Goal: Contribute content: Contribute content

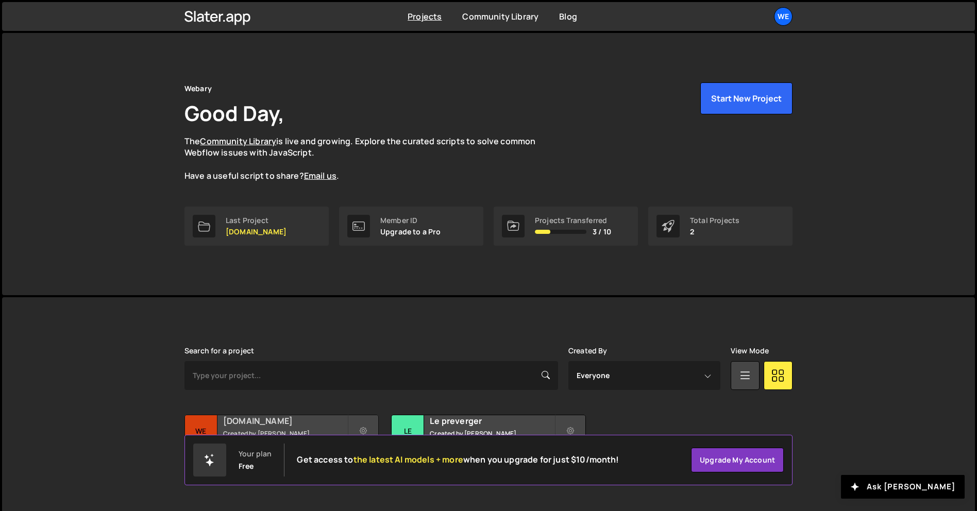
click at [295, 421] on h2 "[DOMAIN_NAME]" at bounding box center [285, 420] width 124 height 11
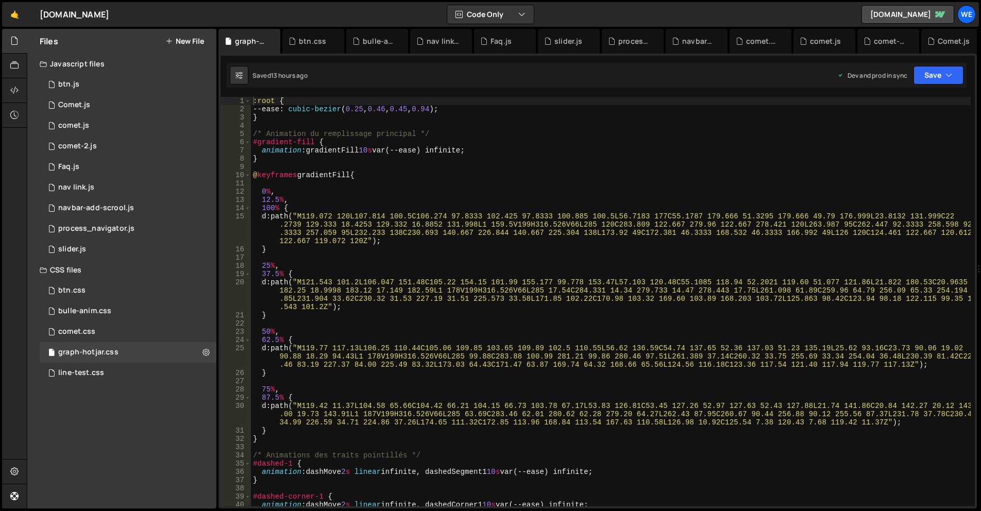
click at [198, 38] on button "New File" at bounding box center [184, 41] width 39 height 8
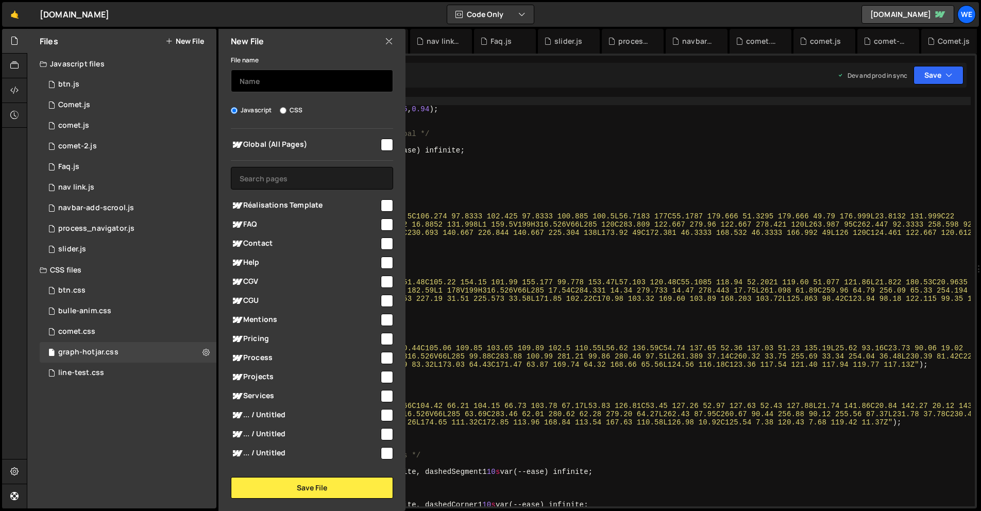
click at [307, 74] on input "text" at bounding box center [312, 81] width 162 height 23
type input "graph"
drag, startPoint x: 381, startPoint y: 142, endPoint x: 363, endPoint y: 262, distance: 120.9
click at [381, 142] on input "checkbox" at bounding box center [387, 145] width 12 height 12
checkbox input "true"
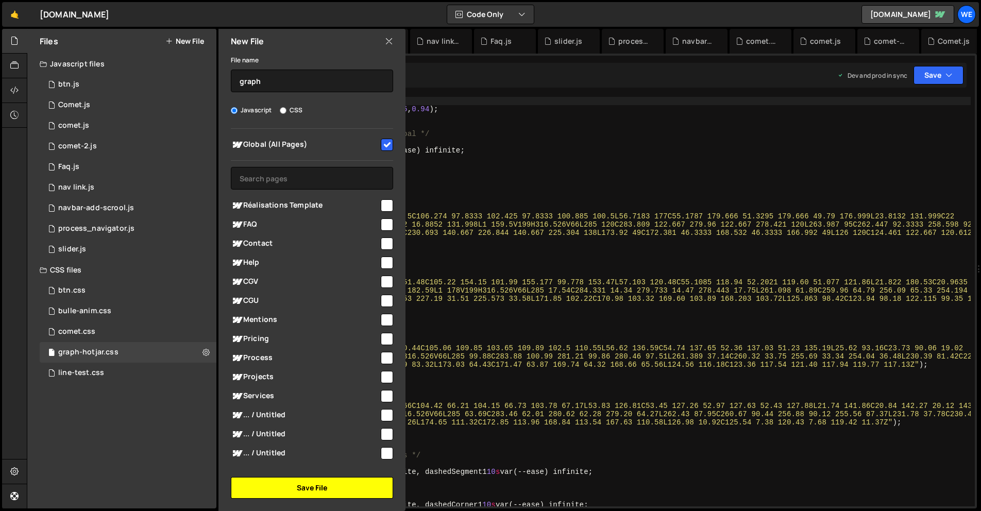
click at [323, 486] on button "Save File" at bounding box center [312, 488] width 162 height 22
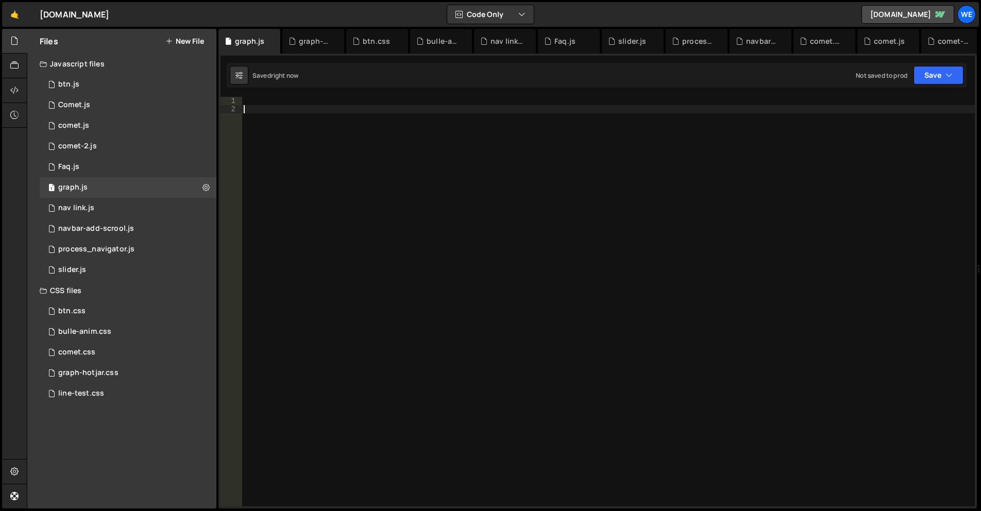
click at [531, 214] on div at bounding box center [608, 310] width 733 height 426
paste textarea "// Option 2: Animation automatique en boucle"
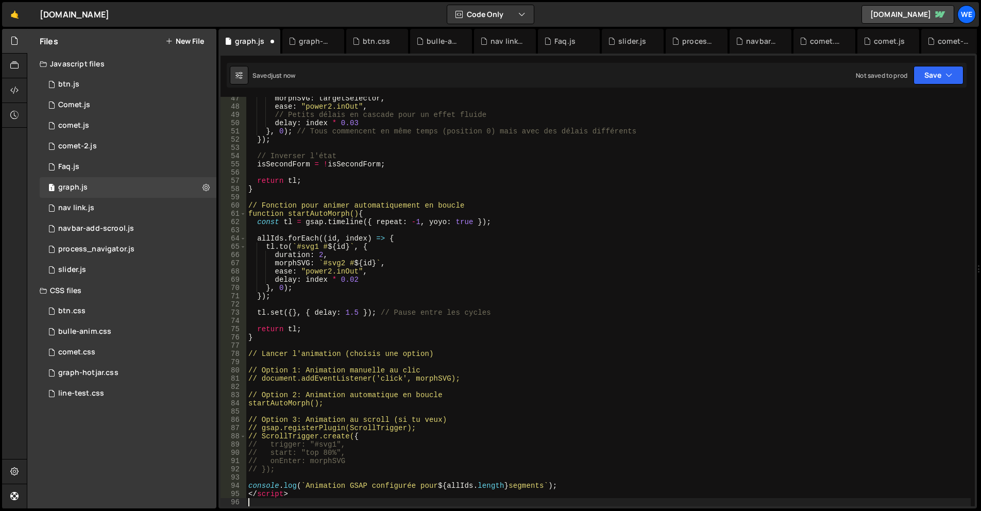
click at [442, 395] on div "morphSVG : targetSelector , ease : "power2.inOut" , // Petits délais en cascade…" at bounding box center [608, 307] width 724 height 426
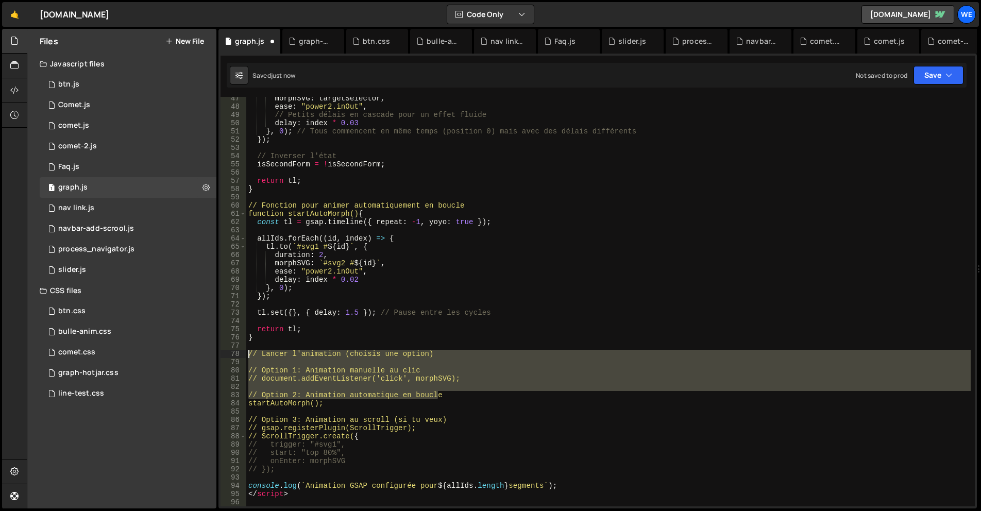
drag, startPoint x: 374, startPoint y: 393, endPoint x: 240, endPoint y: 356, distance: 138.9
click at [240, 356] on div "// Option 2: Animation automatique en boucle 47 48 49 50 51 52 53 54 55 56 57 5…" at bounding box center [598, 302] width 754 height 410
type textarea "// Lancer l'animation (choisis une option)"
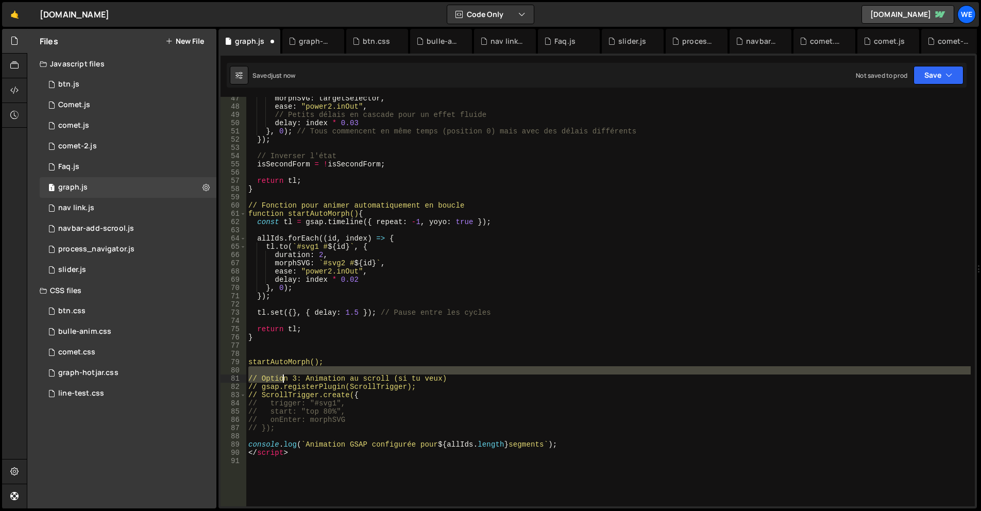
drag, startPoint x: 276, startPoint y: 369, endPoint x: 281, endPoint y: 375, distance: 7.3
click at [281, 375] on div "morphSVG : targetSelector , ease : "power2.inOut" , // Petits délais en cascade…" at bounding box center [608, 307] width 724 height 426
click at [449, 361] on div "morphSVG : targetSelector , ease : "power2.inOut" , // Petits délais en cascade…" at bounding box center [608, 307] width 724 height 426
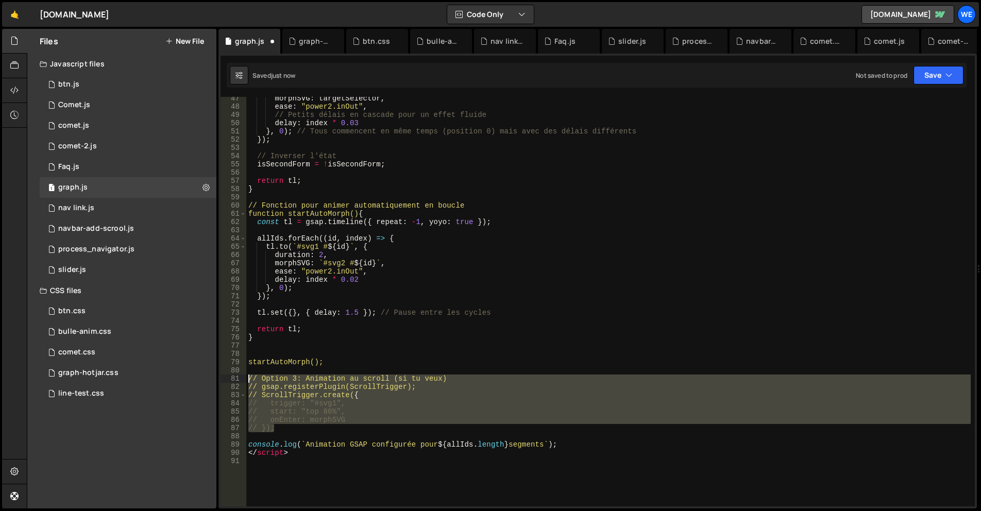
drag, startPoint x: 277, startPoint y: 427, endPoint x: 241, endPoint y: 376, distance: 62.9
click at [241, 376] on div "startAutoMorph(); 47 48 49 50 51 52 53 54 55 56 57 58 59 60 61 62 63 64 65 66 6…" at bounding box center [598, 302] width 754 height 410
type textarea "// Option 3: Animation au scroll (si tu veux) // gsap.registerPlugin(ScrollTrig…"
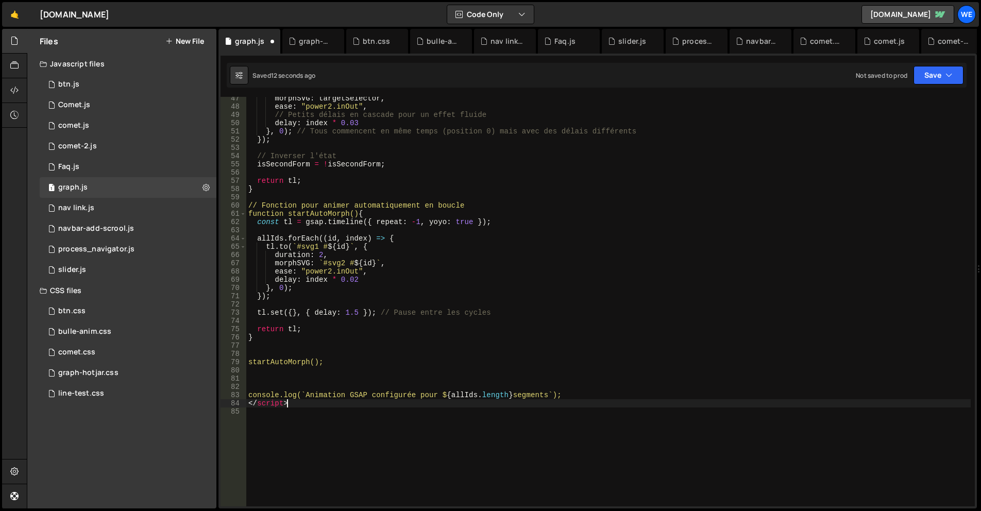
click at [295, 402] on div "morphSVG : targetSelector , ease : "power2.inOut" , // Petits délais en cascade…" at bounding box center [608, 307] width 724 height 426
type textarea "</"
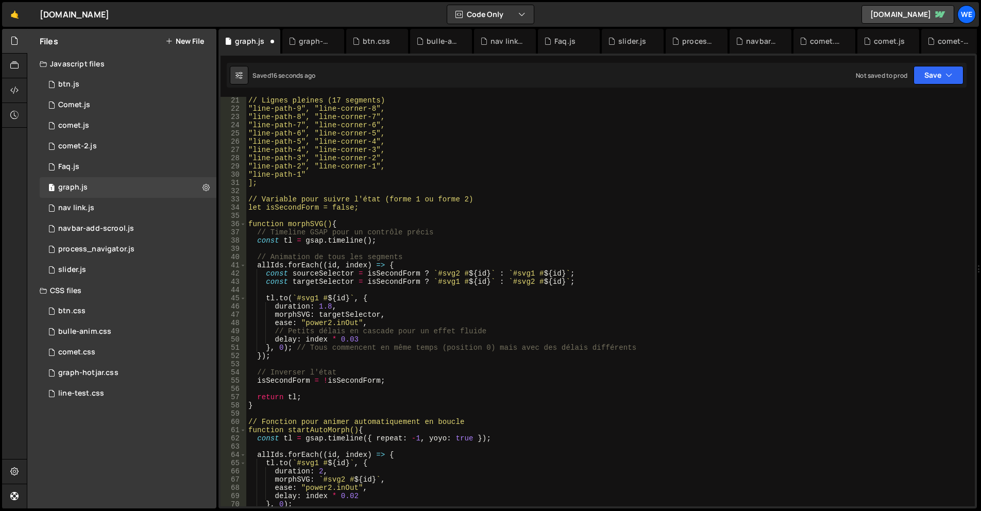
scroll to position [0, 0]
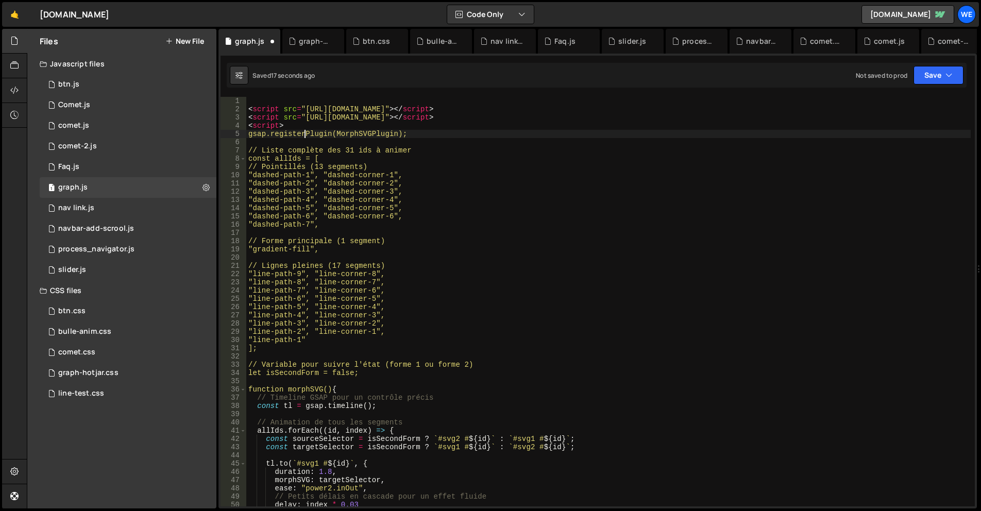
click at [303, 130] on div "< script src = "[URL][DOMAIN_NAME]" > </ script > < script src = "[URL][DOMAIN_…" at bounding box center [608, 310] width 724 height 426
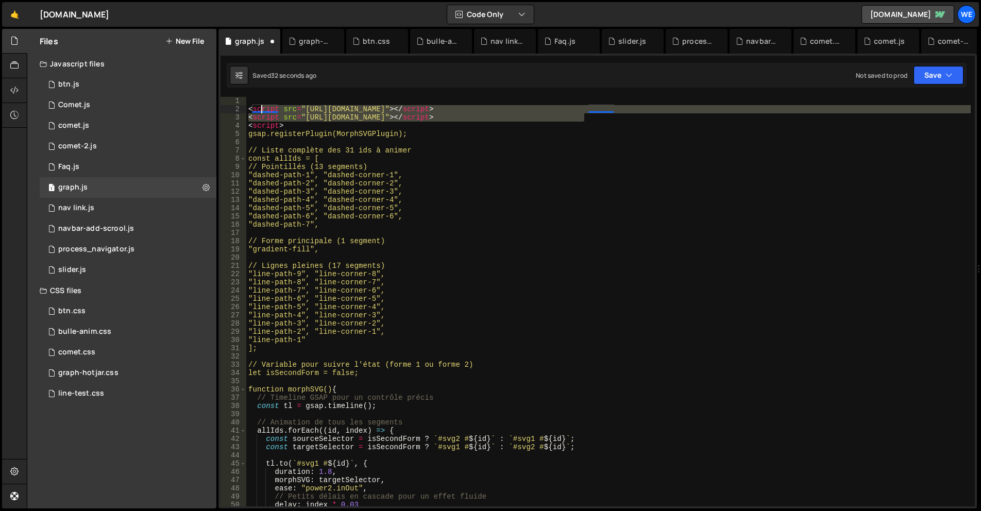
drag, startPoint x: 570, startPoint y: 116, endPoint x: 261, endPoint y: 110, distance: 309.2
click at [261, 110] on div "< script src = "[URL][DOMAIN_NAME]" > </ script > < script src = "[URL][DOMAIN_…" at bounding box center [608, 310] width 724 height 426
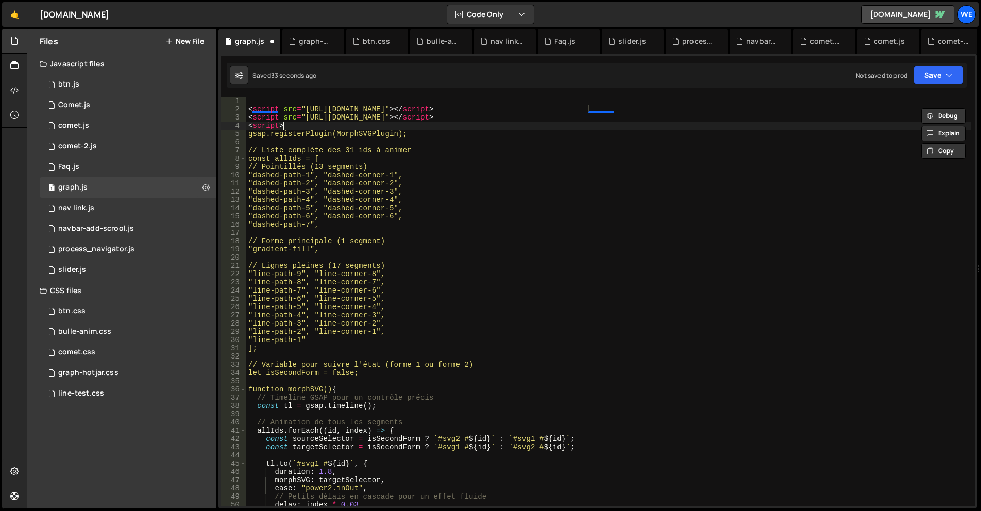
drag, startPoint x: 564, startPoint y: 127, endPoint x: 572, endPoint y: 123, distance: 9.5
click at [564, 127] on div "< script src = "[URL][DOMAIN_NAME]" > </ script > < script src = "[URL][DOMAIN_…" at bounding box center [608, 310] width 724 height 426
click at [590, 115] on div "< script src = "[URL][DOMAIN_NAME]" > </ script > < script src = "[URL][DOMAIN_…" at bounding box center [608, 310] width 724 height 426
type textarea "<script src="[URL][DOMAIN_NAME]"></script>"
drag, startPoint x: 590, startPoint y: 115, endPoint x: 243, endPoint y: 119, distance: 347.3
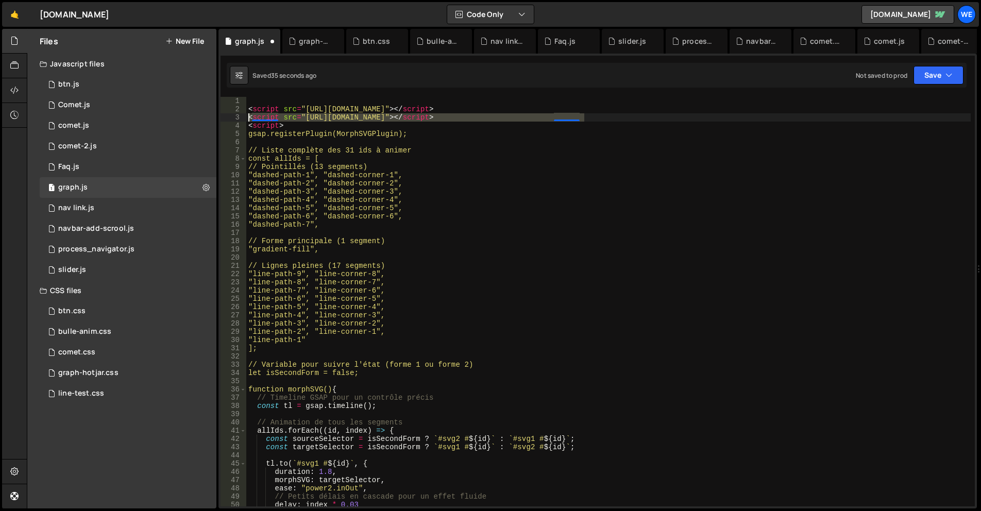
click at [243, 119] on div "<script src="[URL][DOMAIN_NAME]"></script> 1 2 3 4 5 6 7 8 9 10 11 12 13 14 15 …" at bounding box center [598, 302] width 754 height 410
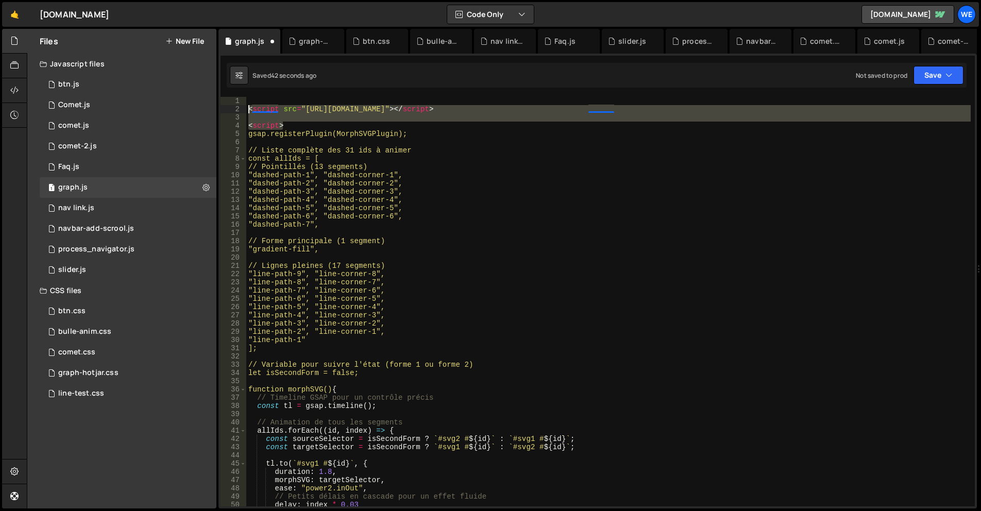
drag, startPoint x: 291, startPoint y: 126, endPoint x: 242, endPoint y: 106, distance: 53.1
click at [242, 106] on div "1 2 3 4 5 6 7 8 9 10 11 12 13 14 15 16 17 18 19 20 21 22 23 24 25 26 27 28 29 3…" at bounding box center [598, 302] width 754 height 410
type textarea "<script src="[URL][DOMAIN_NAME]"></script>"
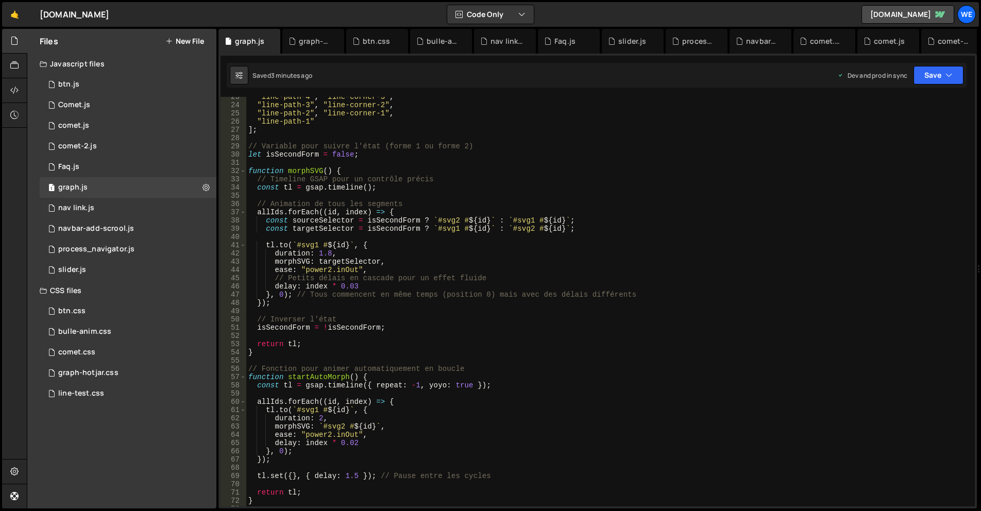
scroll to position [247, 0]
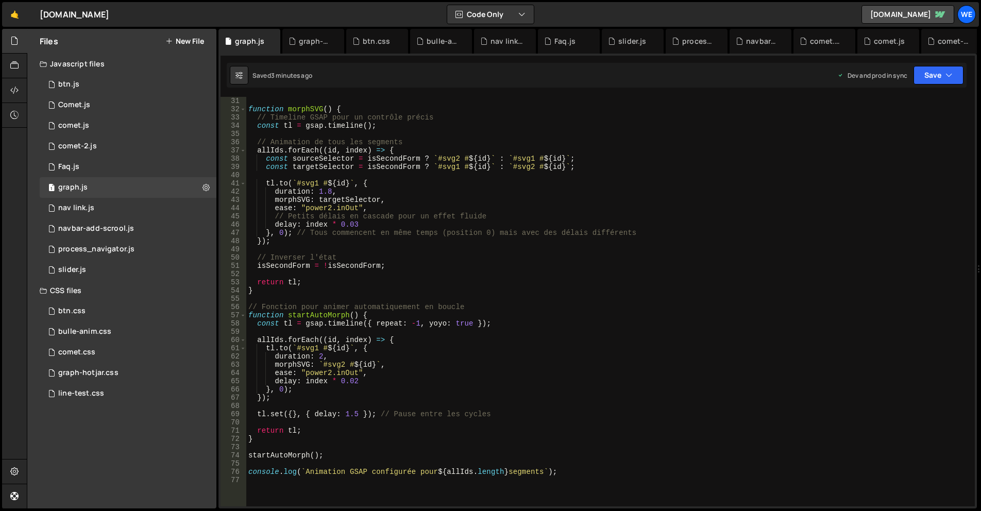
click at [648, 272] on div "function morphSVG ( ) { // Timeline GSAP pour un contrôle précis const tl = gsa…" at bounding box center [608, 310] width 724 height 426
type textarea "console.log(`Animation GSAP configurée pour ${allIds.length} segments`);"
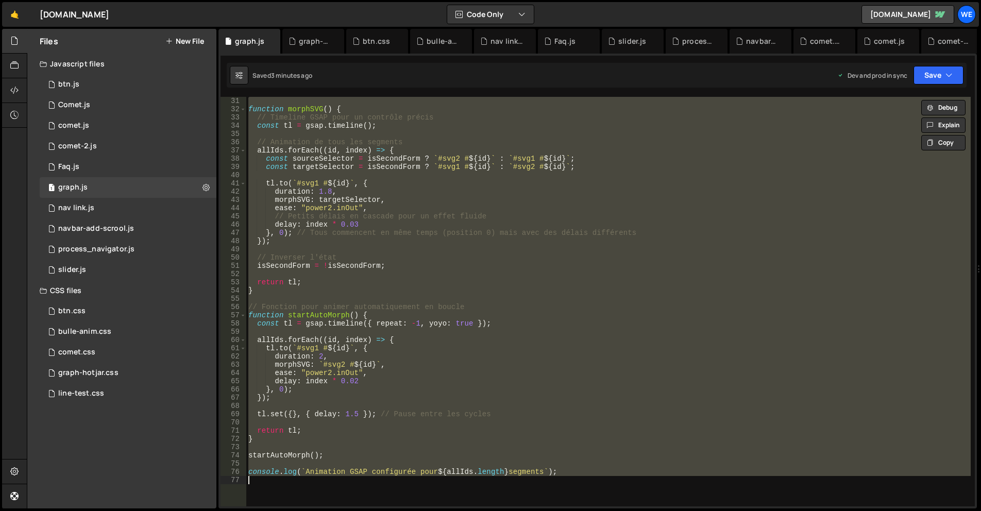
paste textarea
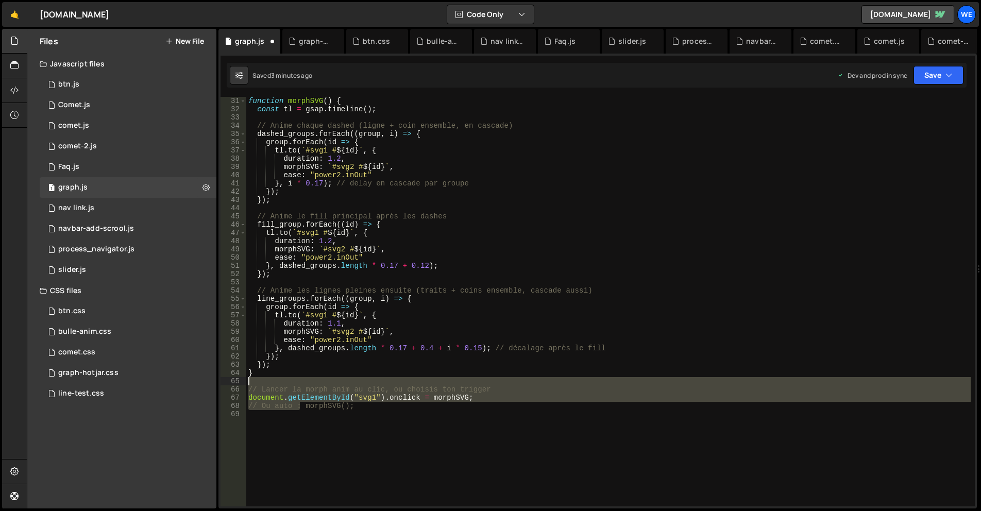
drag, startPoint x: 301, startPoint y: 405, endPoint x: 217, endPoint y: 385, distance: 86.4
click at [217, 385] on div "Files New File Javascript files 1 btn.js 0 1 Comet.js 0 1 comet.js 0 1 comet-2.…" at bounding box center [504, 269] width 954 height 480
drag, startPoint x: 267, startPoint y: 404, endPoint x: 288, endPoint y: 410, distance: 21.0
click at [269, 405] on div "function morphSVG ( ) { const tl = gsap . timeline ( ) ; // Anime chaque dashed…" at bounding box center [608, 310] width 724 height 426
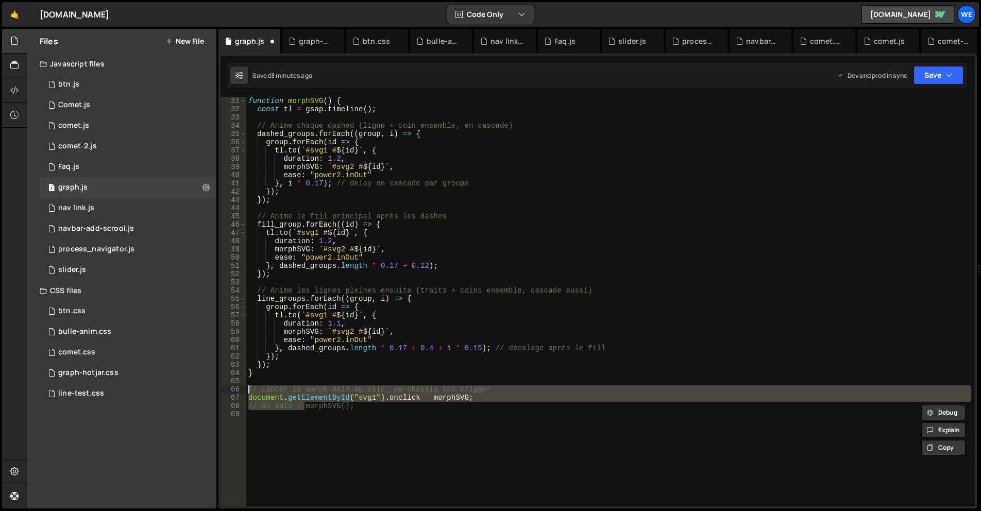
drag, startPoint x: 303, startPoint y: 407, endPoint x: 240, endPoint y: 391, distance: 65.4
click at [240, 391] on div "// Ou auto : morphSVG(); 31 32 33 34 35 36 37 38 39 40 41 42 43 44 45 46 47 48 …" at bounding box center [598, 302] width 754 height 410
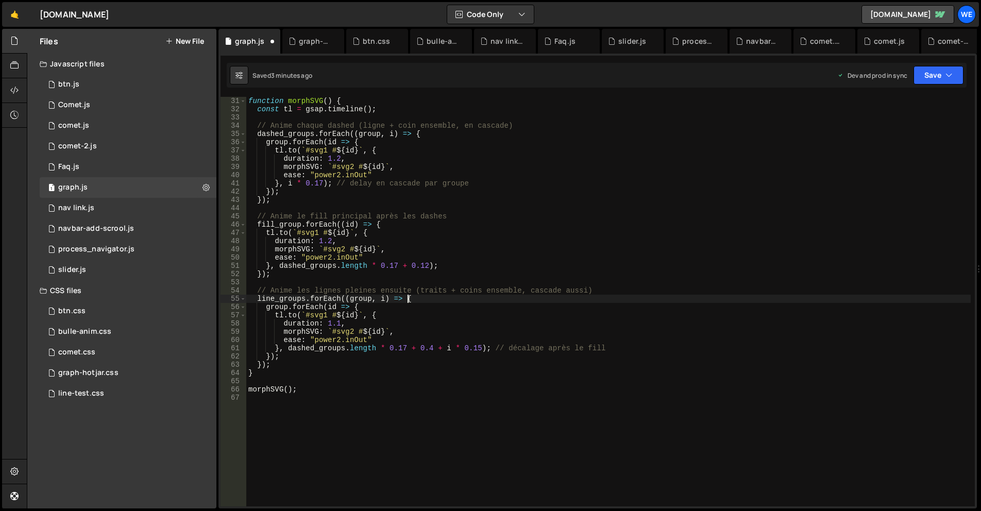
click at [527, 301] on div "function morphSVG ( ) { const tl = gsap . timeline ( ) ; // Anime chaque dashed…" at bounding box center [608, 310] width 724 height 426
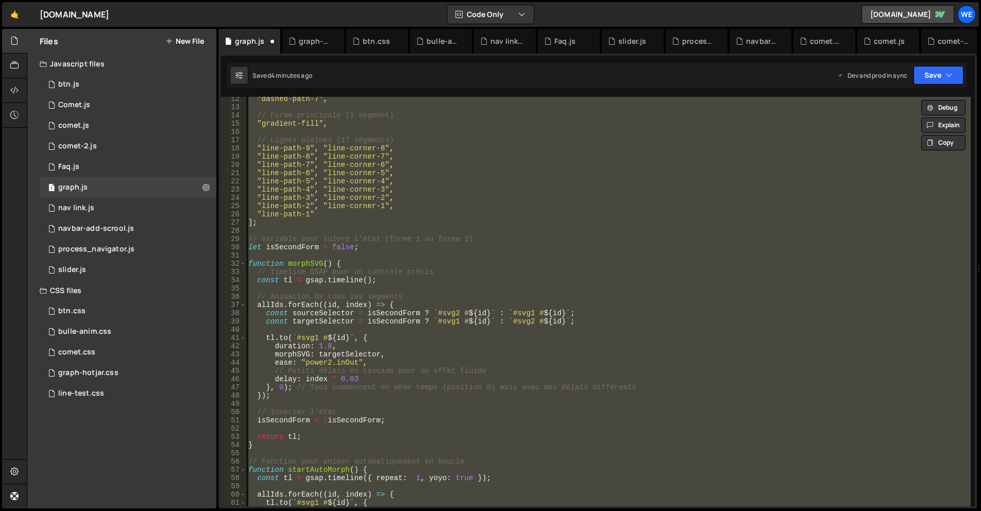
scroll to position [62, 0]
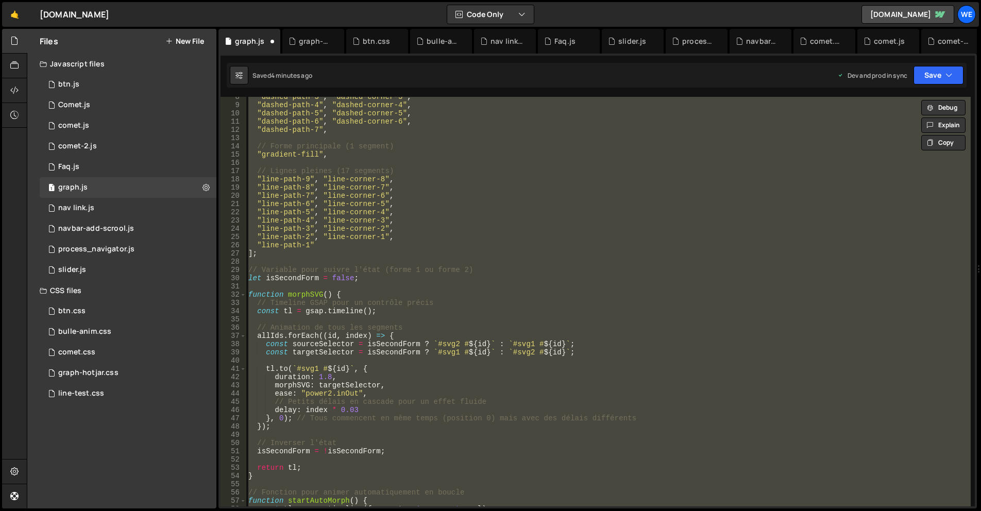
click at [335, 256] on div ""dashed-path-3" , "dashed-corner-3" , "dashed-path-4" , "dashed-corner-4" , "da…" at bounding box center [608, 306] width 724 height 426
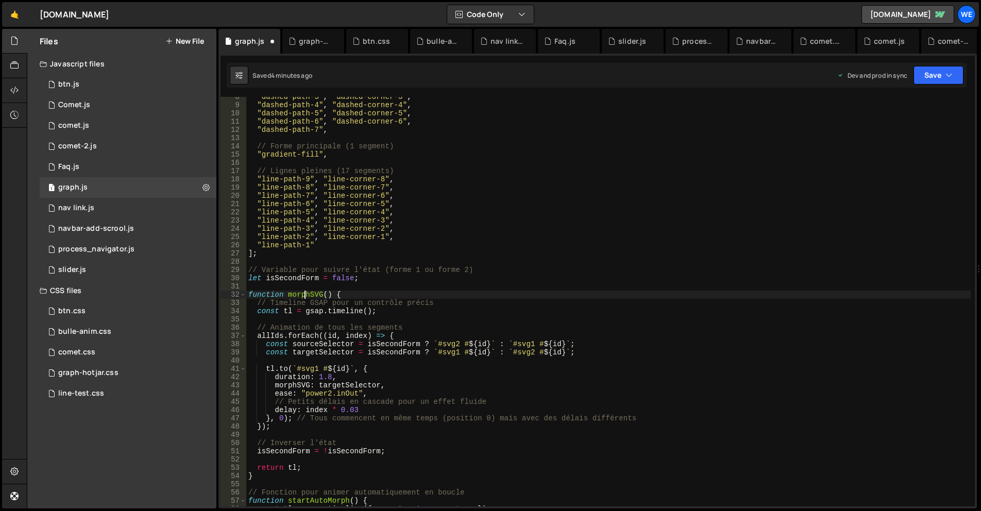
click at [305, 296] on div ""dashed-path-3" , "dashed-corner-3" , "dashed-path-4" , "dashed-corner-4" , "da…" at bounding box center [608, 306] width 724 height 426
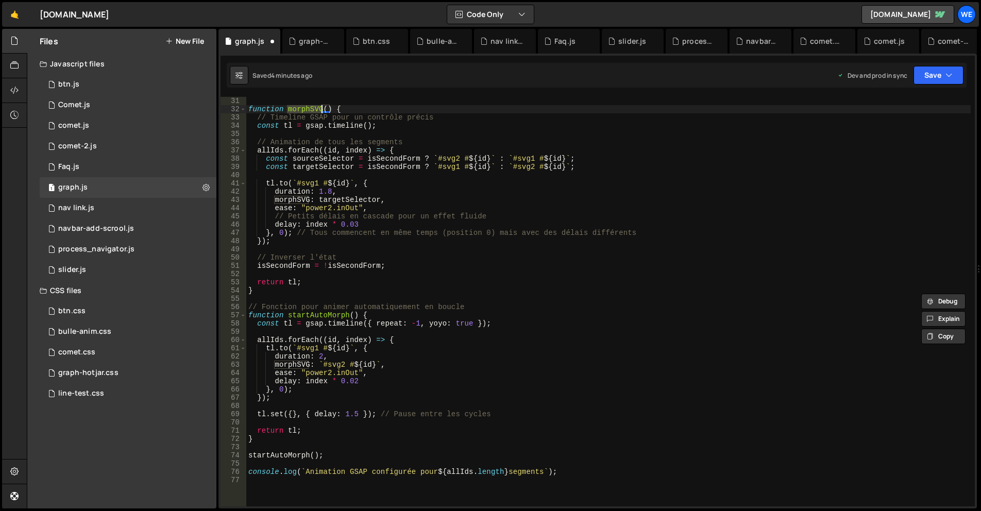
scroll to position [247, 0]
click at [325, 322] on div "function morphSVG ( ) { // Timeline GSAP pour un contrôle précis const tl = gsa…" at bounding box center [608, 310] width 724 height 426
drag, startPoint x: 618, startPoint y: 431, endPoint x: 614, endPoint y: 425, distance: 7.4
click at [618, 430] on div "function morphSVG ( ) { // Timeline GSAP pour un contrôle précis const tl = gsa…" at bounding box center [608, 310] width 724 height 426
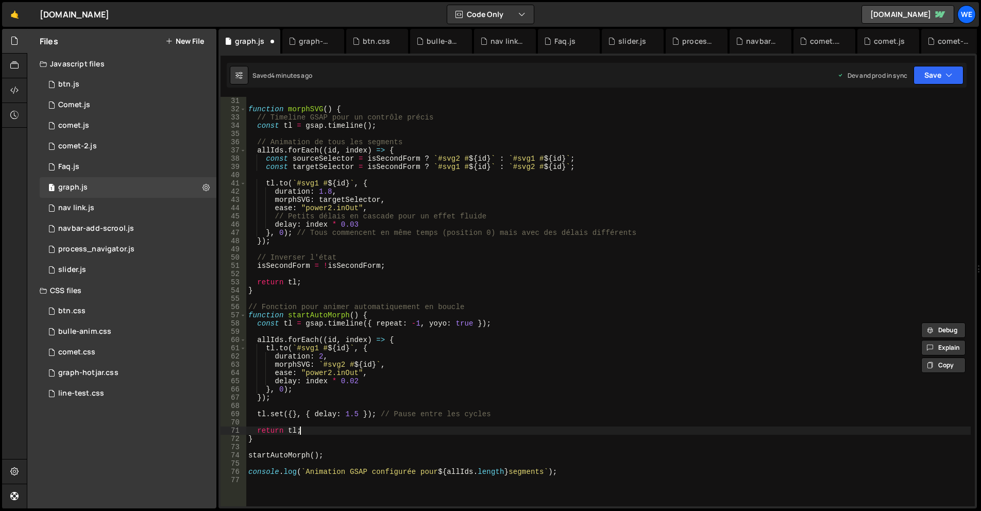
type textarea "console.log(`Animation GSAP configurée pour ${allIds.length} segments`);"
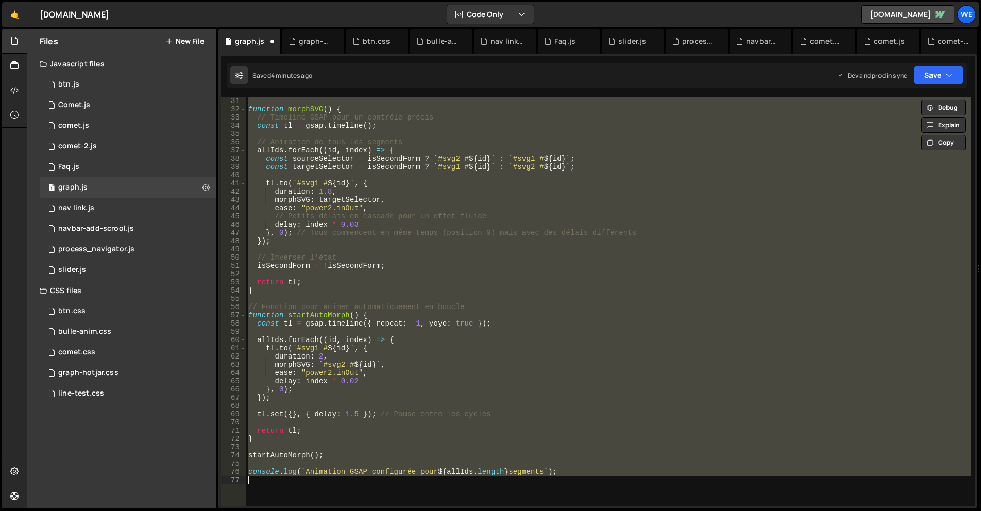
paste textarea
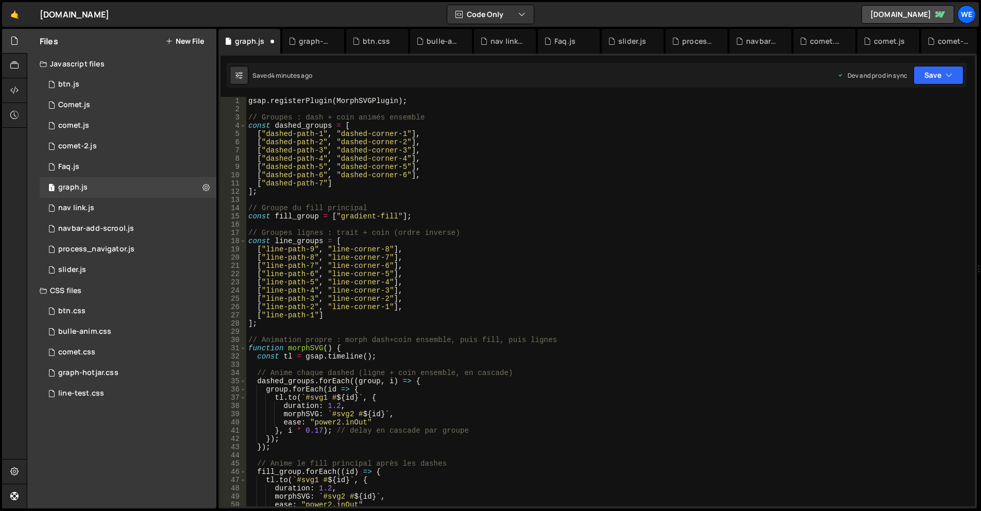
scroll to position [0, 0]
click at [489, 366] on div "gsap . registerPlugin ( MorphSVGPlugin ) ; // Groupes : dash + coin animés ense…" at bounding box center [608, 310] width 724 height 426
click at [451, 202] on div "gsap . registerPlugin ( MorphSVGPlugin ) ; // Groupes : dash + coin animés ense…" at bounding box center [608, 310] width 724 height 426
type textarea "morphSVG();"
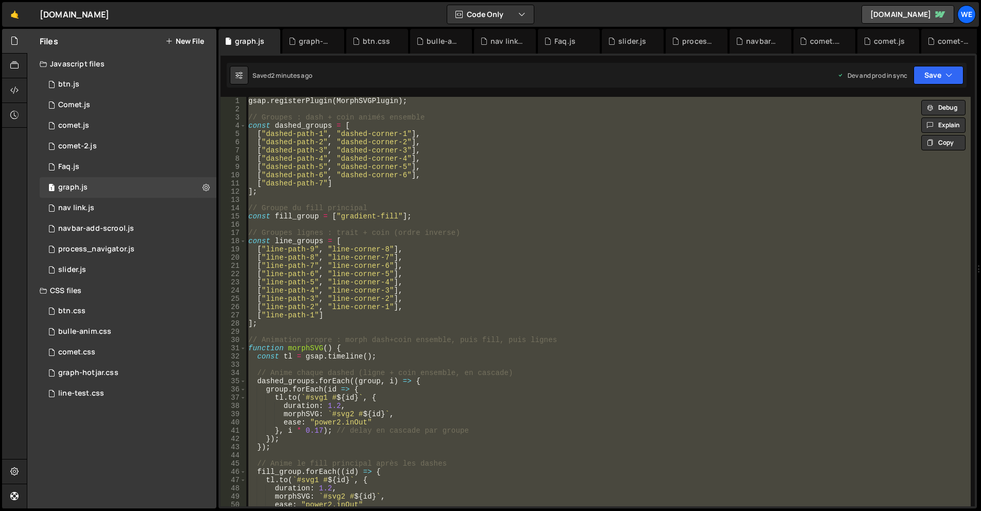
paste textarea
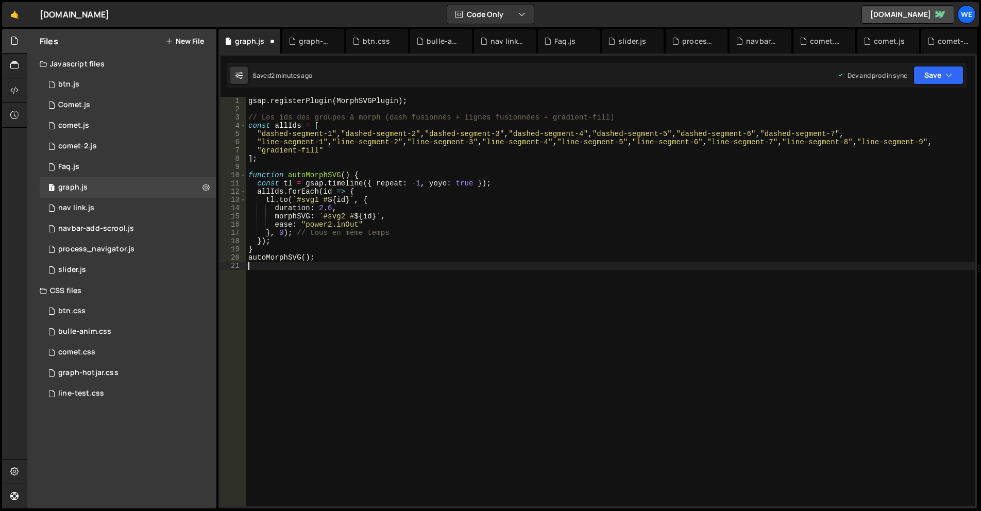
type textarea "}"
